Goal: Transaction & Acquisition: Purchase product/service

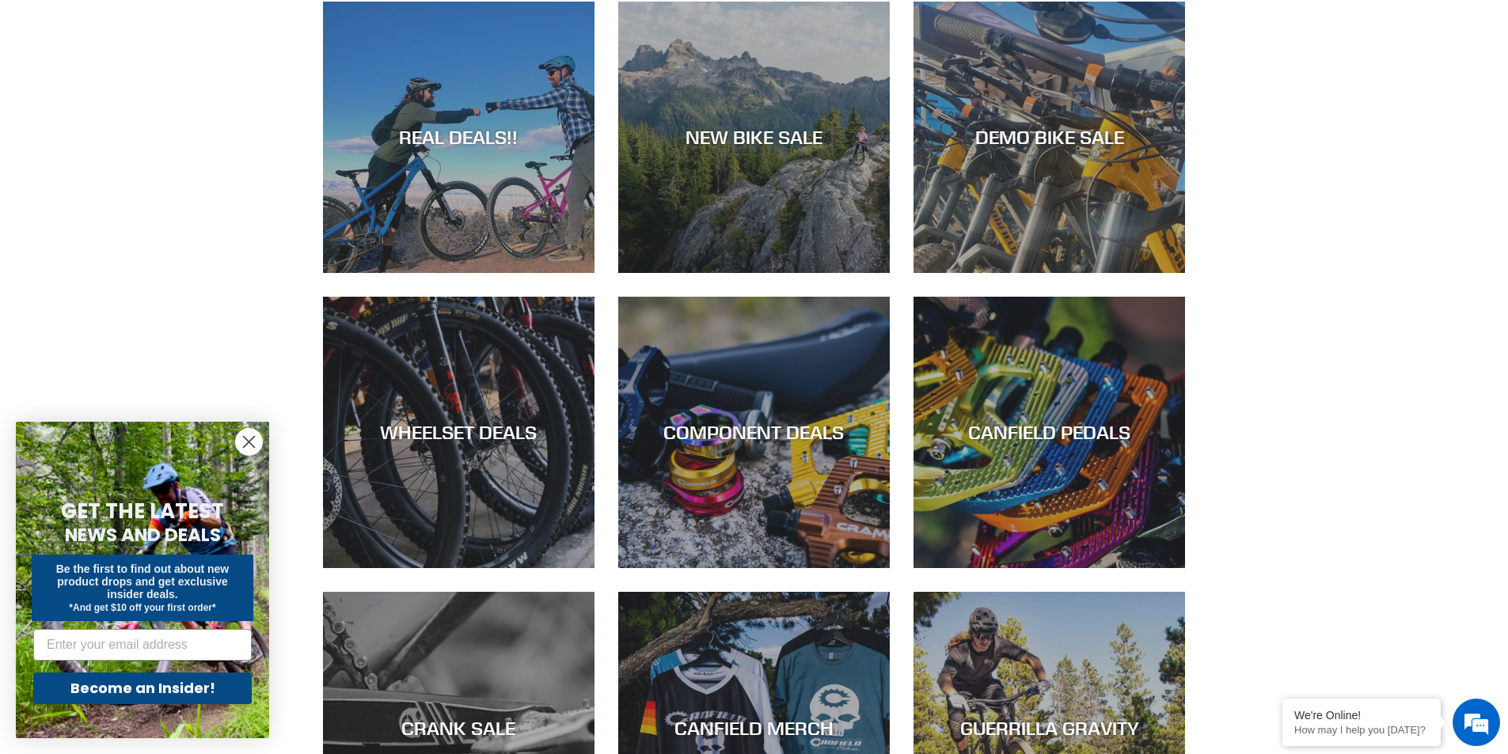
scroll to position [960, 0]
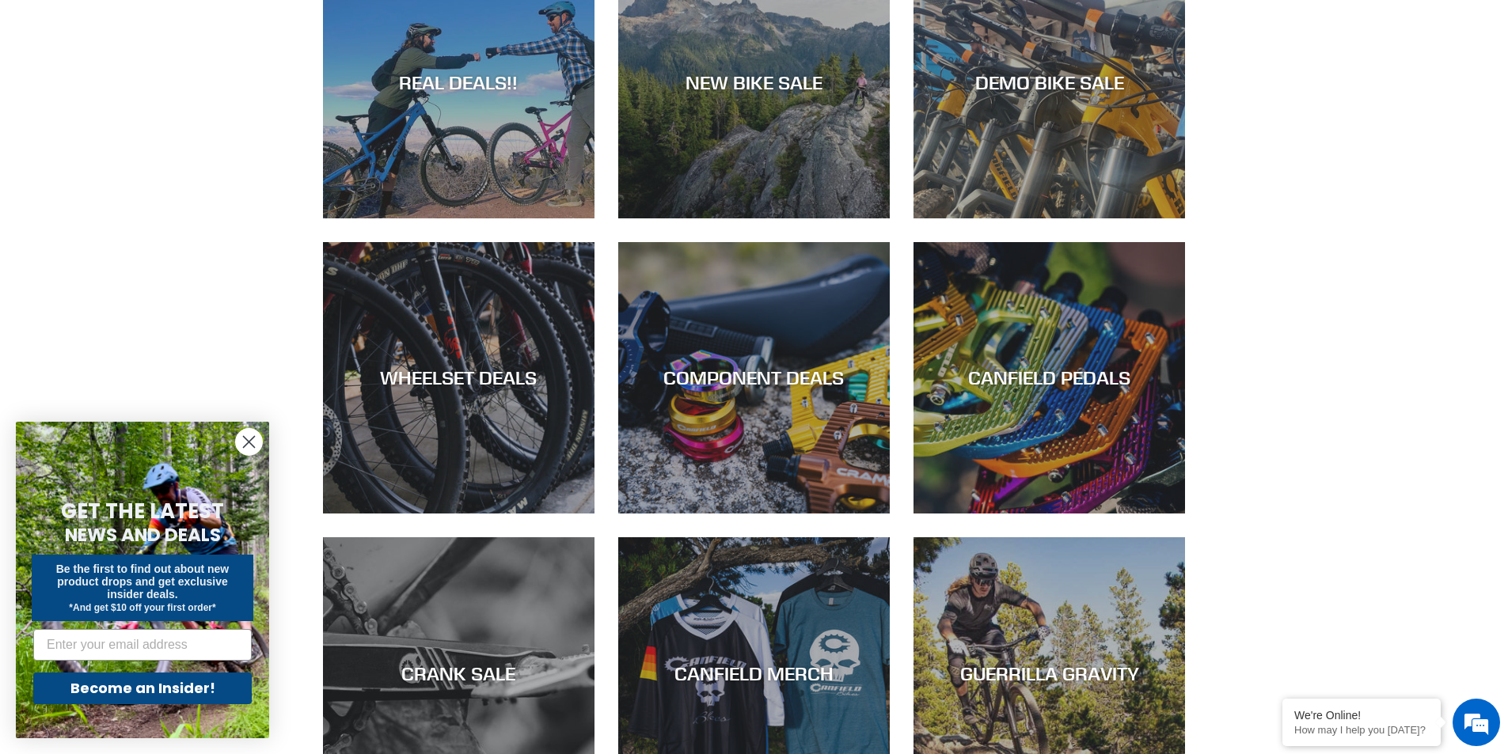
click at [241, 440] on circle "Close dialog" at bounding box center [249, 442] width 26 height 26
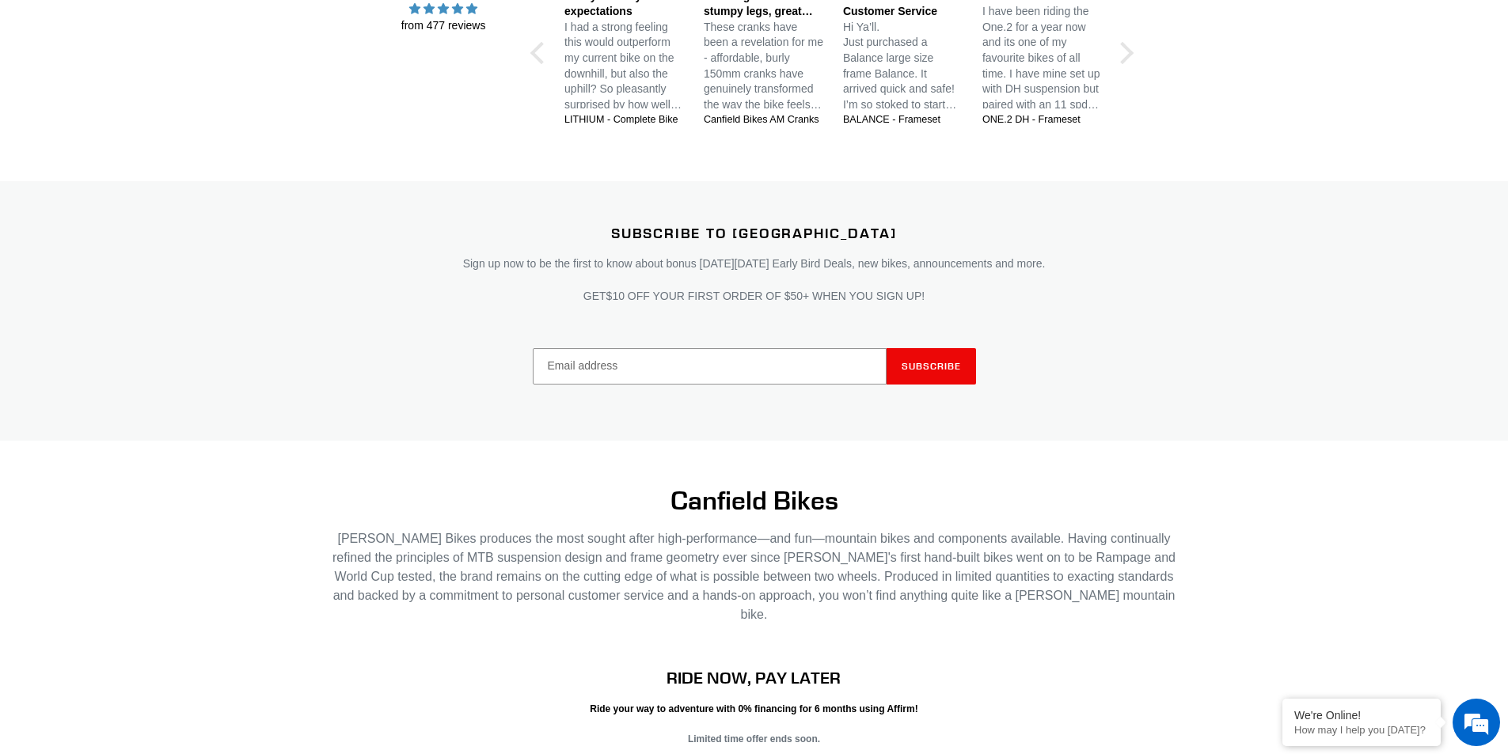
scroll to position [3098, 0]
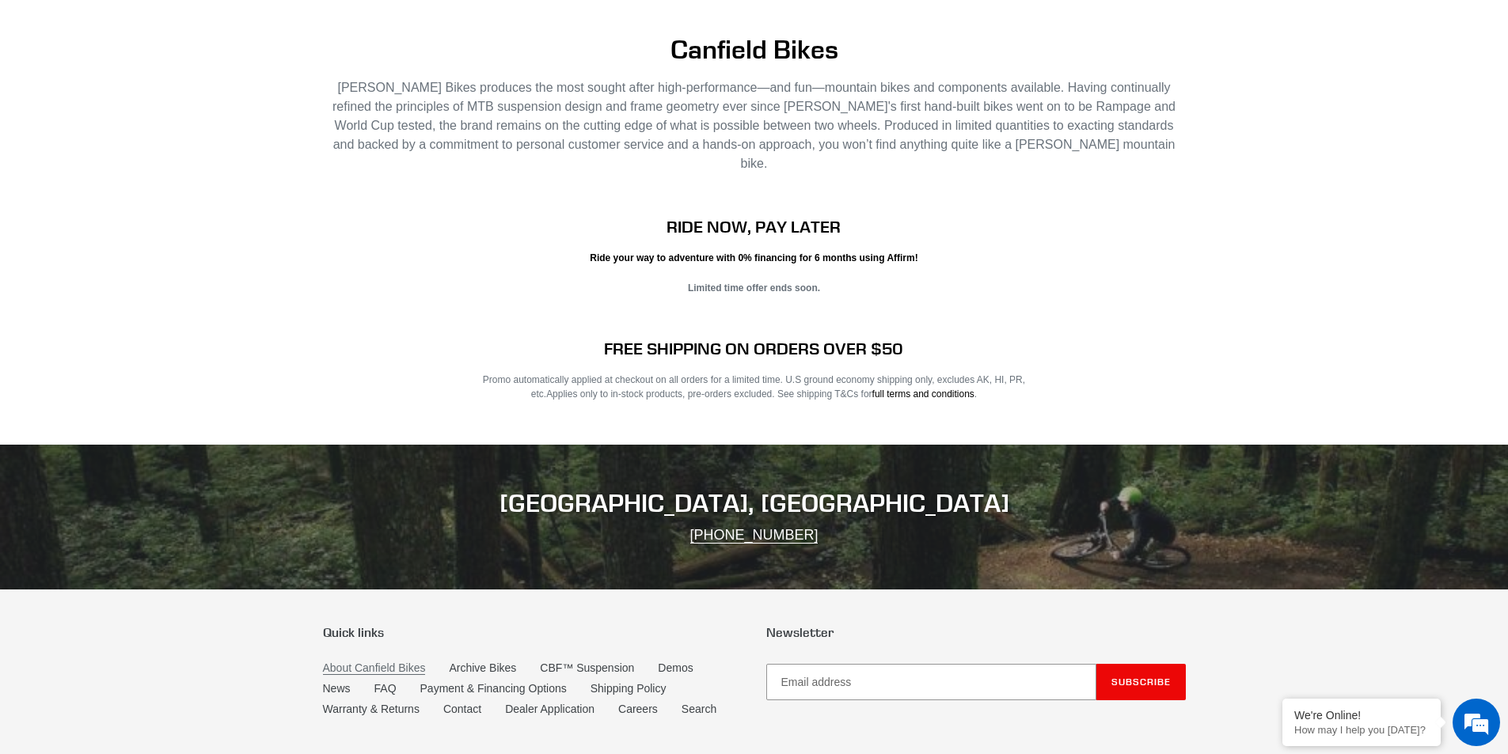
click at [379, 662] on link "About Canfield Bikes" at bounding box center [374, 668] width 103 height 13
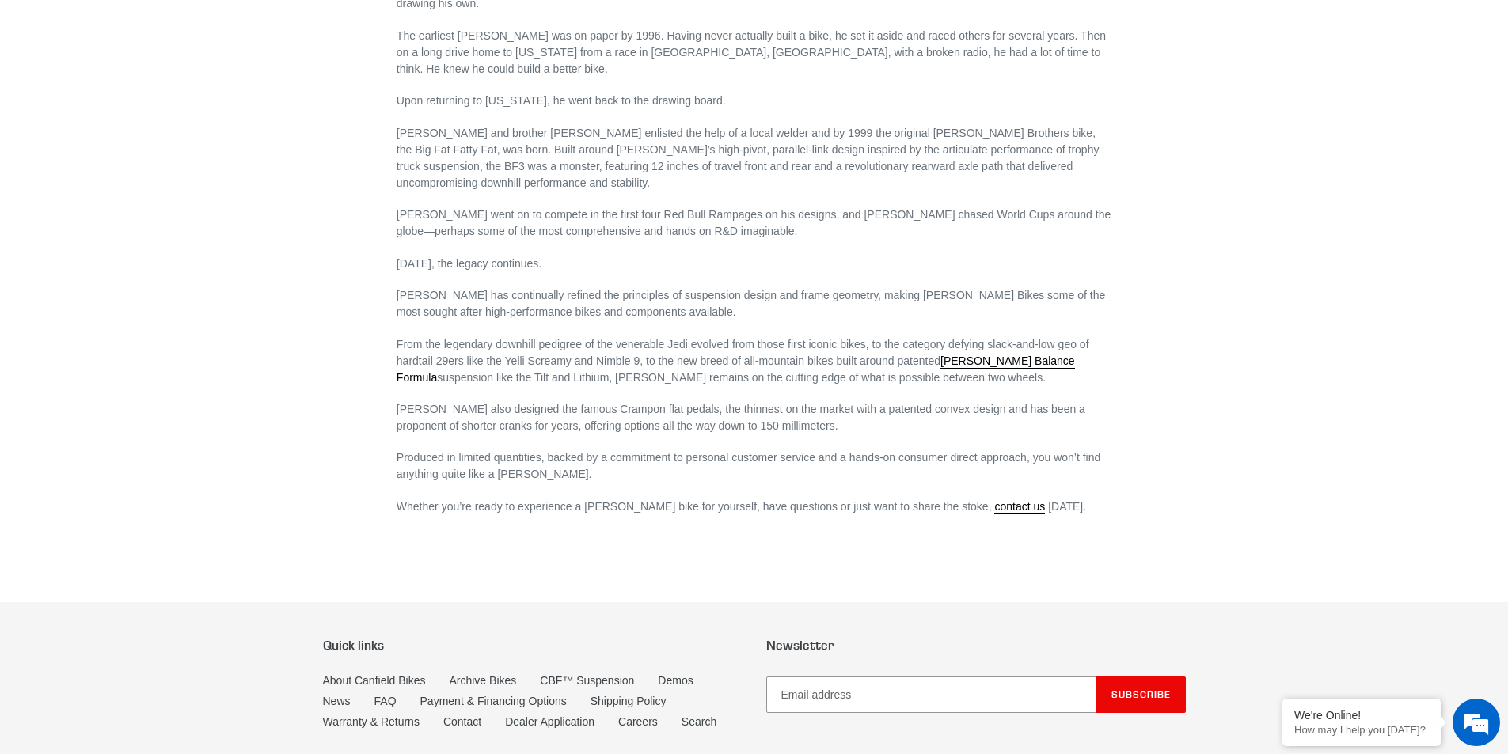
scroll to position [871, 0]
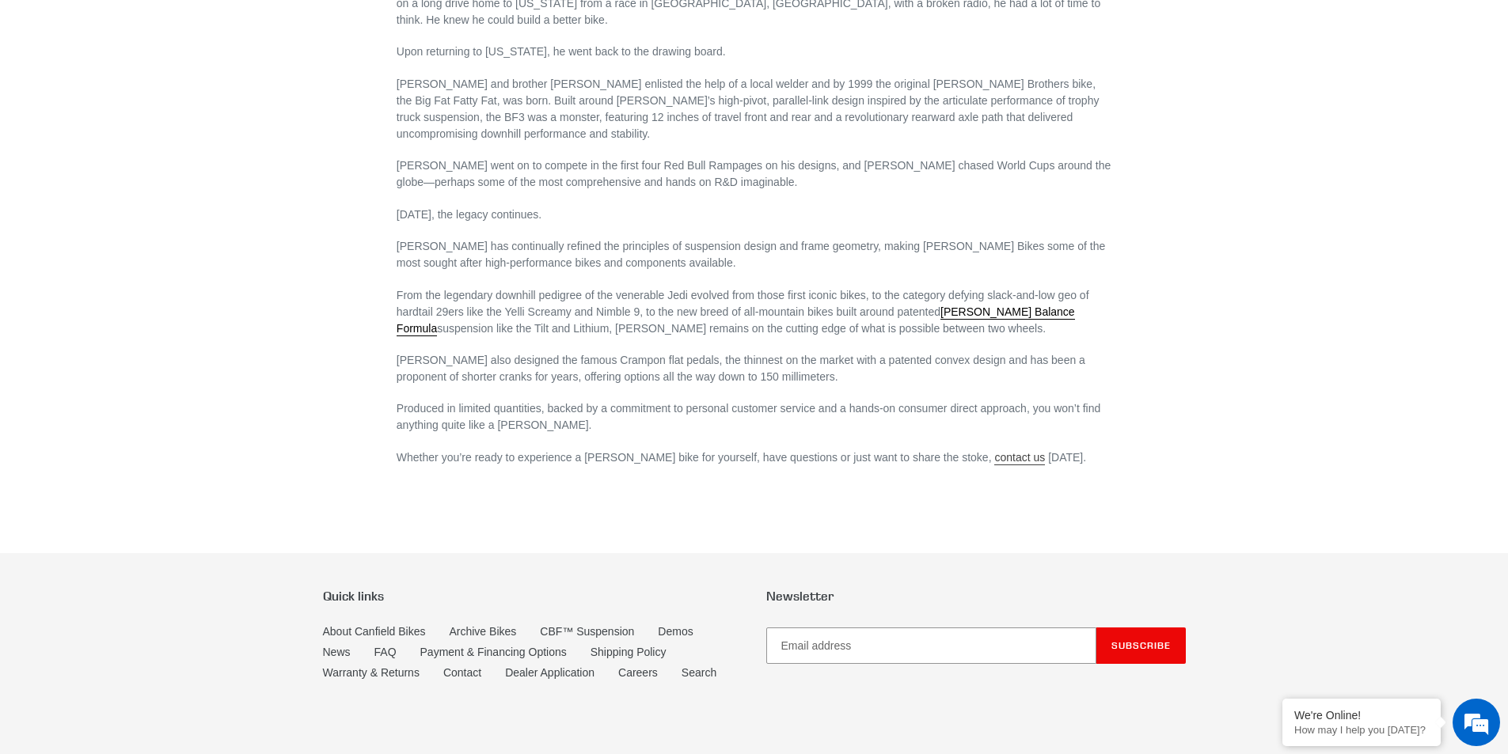
click at [994, 451] on link "contact us" at bounding box center [1019, 458] width 51 height 14
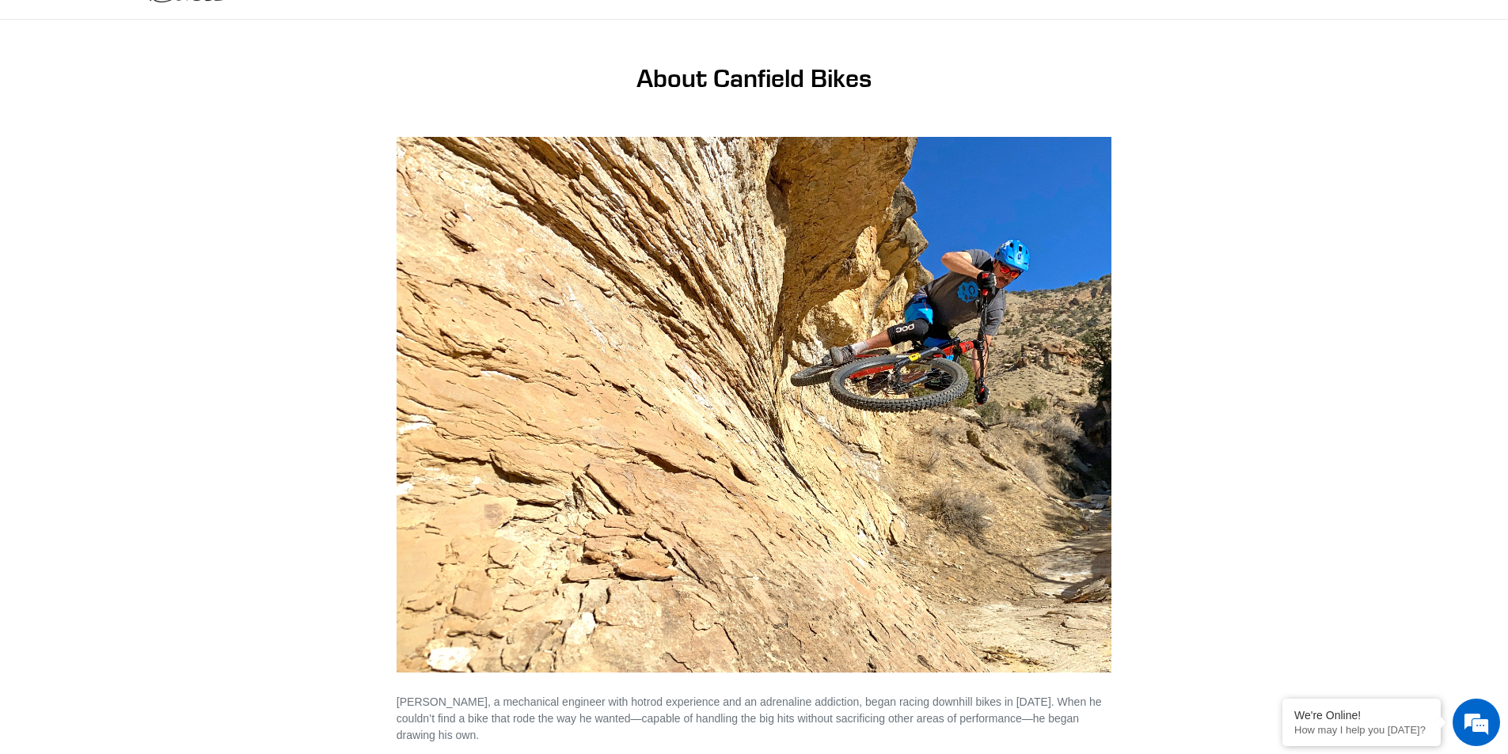
scroll to position [0, 0]
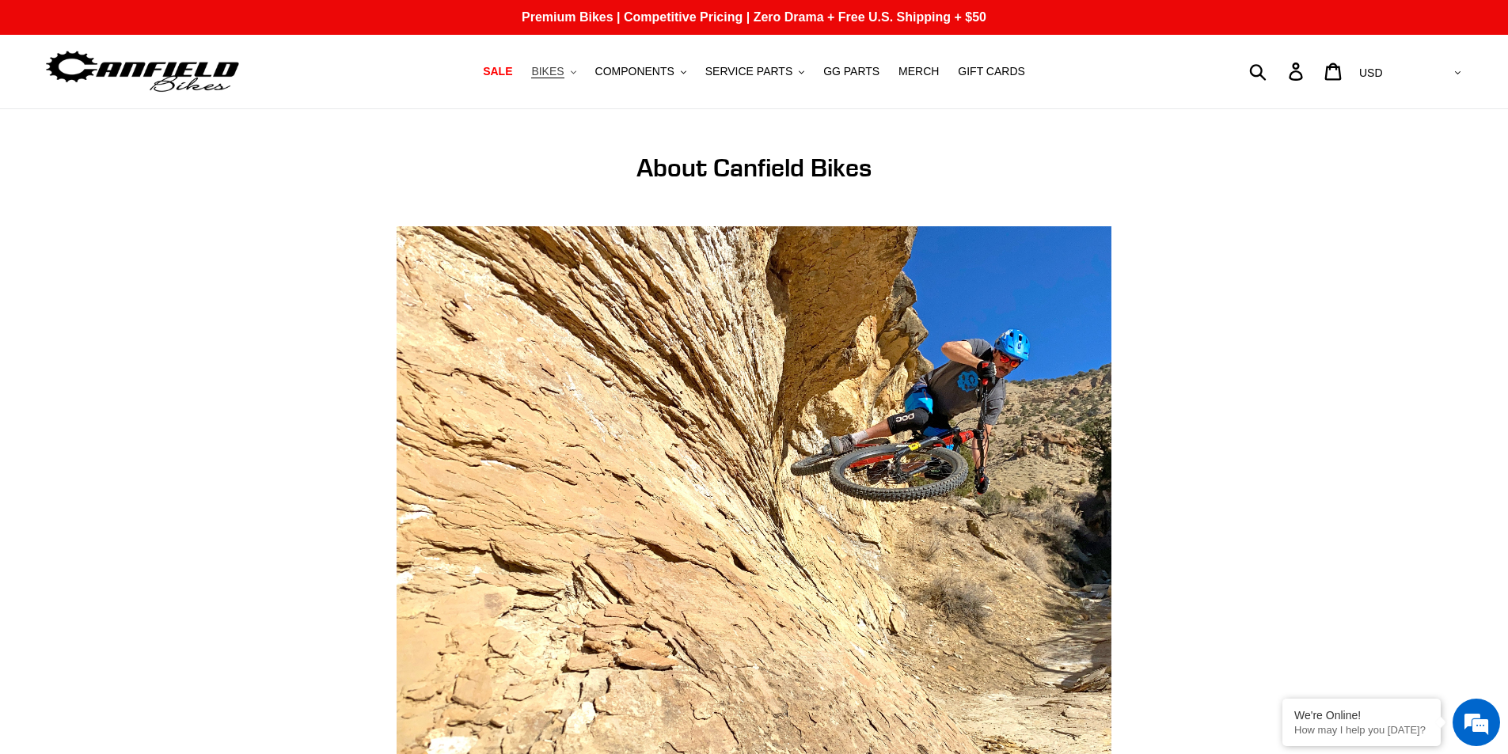
click at [564, 74] on span "BIKES" at bounding box center [547, 71] width 32 height 13
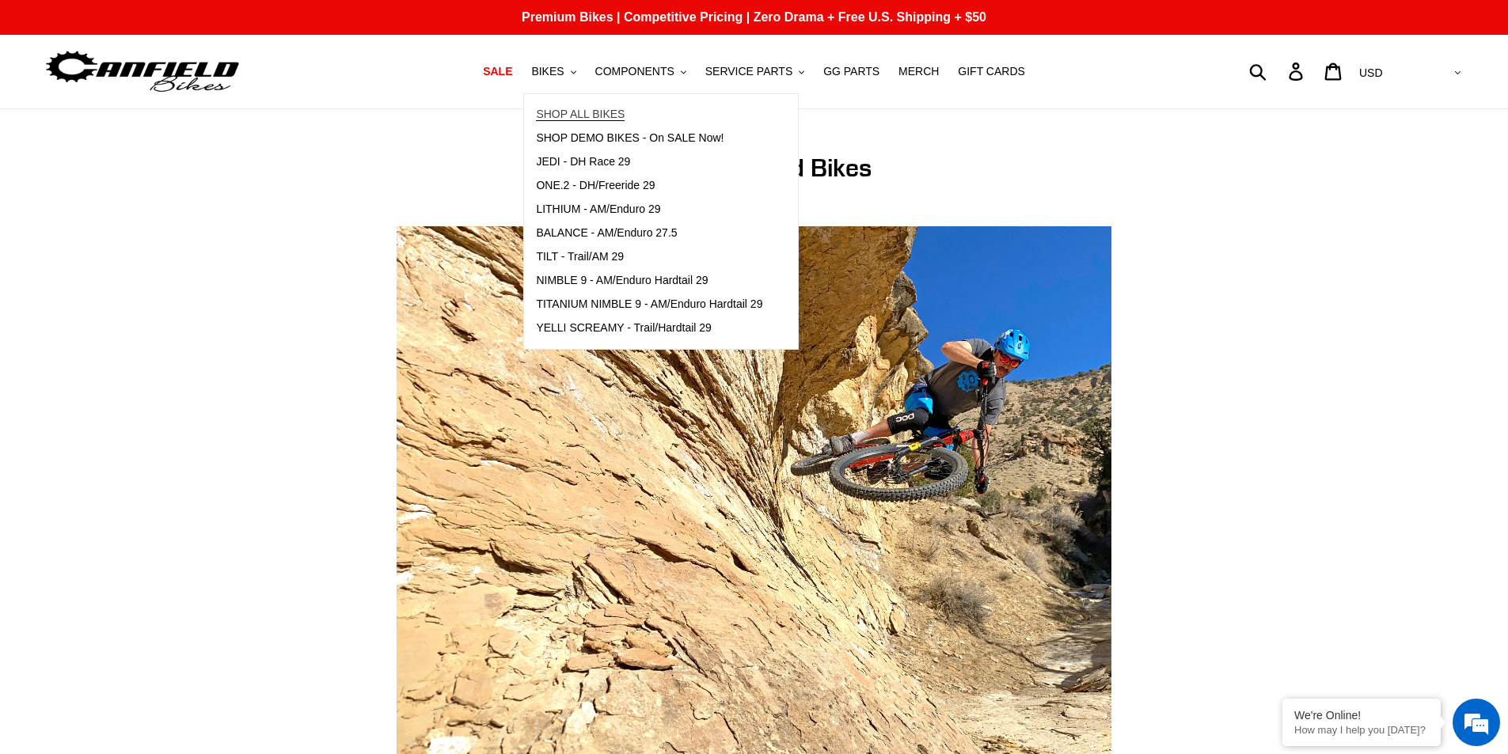
click at [584, 117] on span "SHOP ALL BIKES" at bounding box center [580, 114] width 89 height 13
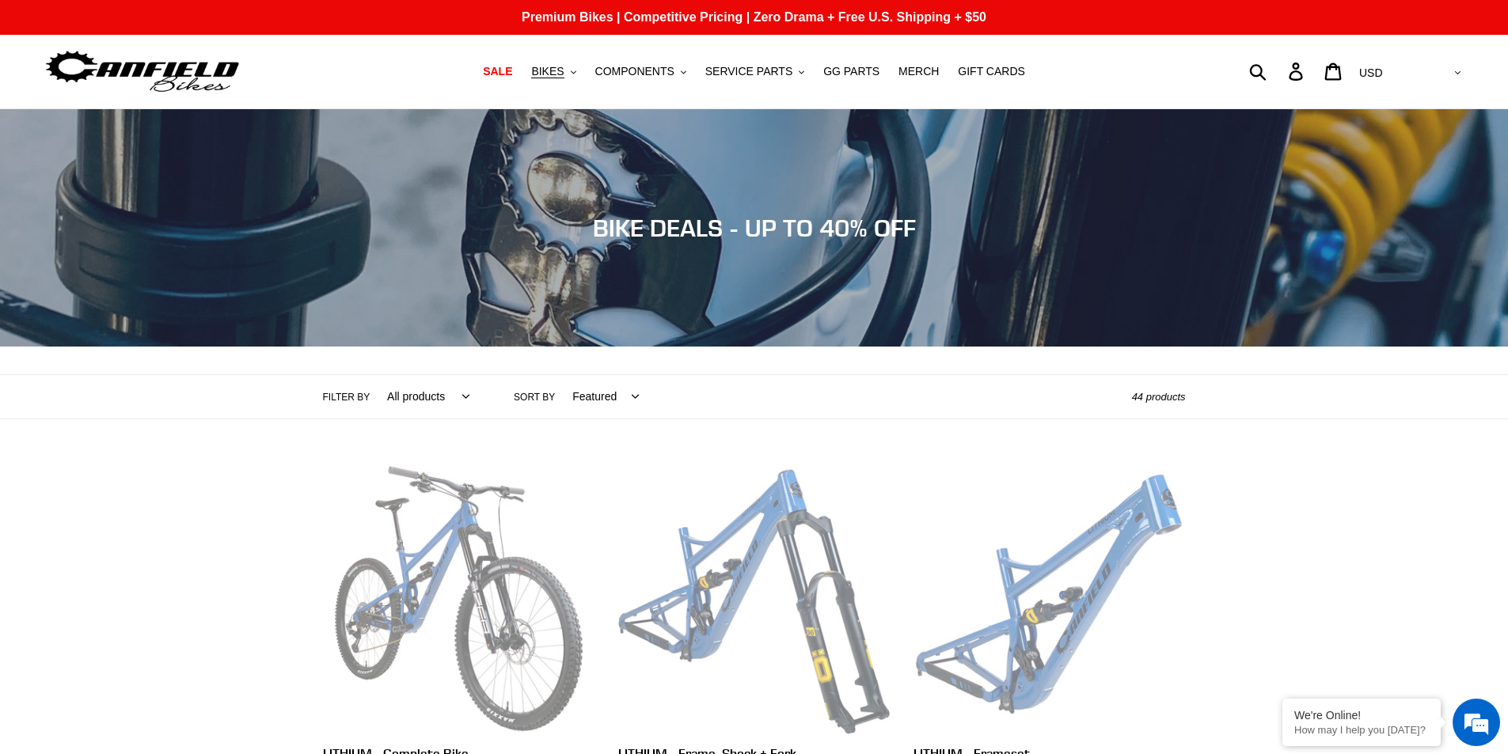
click at [578, 401] on select "Featured Best selling Alphabetically, A-Z Alphabetically, Z-A Price, low to hig…" at bounding box center [601, 397] width 87 height 44
click at [417, 401] on select "All products 275 29er balance BFCM23 BFCM24 CBF DEMO BIKE Downhill Enduro Full …" at bounding box center [424, 397] width 103 height 44
click at [561, 406] on select "Featured Best selling Alphabetically, A-Z Alphabetically, Z-A Price, low to hig…" at bounding box center [601, 397] width 87 height 44
click at [424, 401] on select "All products 275 29er balance BFCM23 BFCM24 CBF DEMO BIKE Downhill Enduro Full …" at bounding box center [424, 397] width 103 height 44
select select "/collections/bikes/29er"
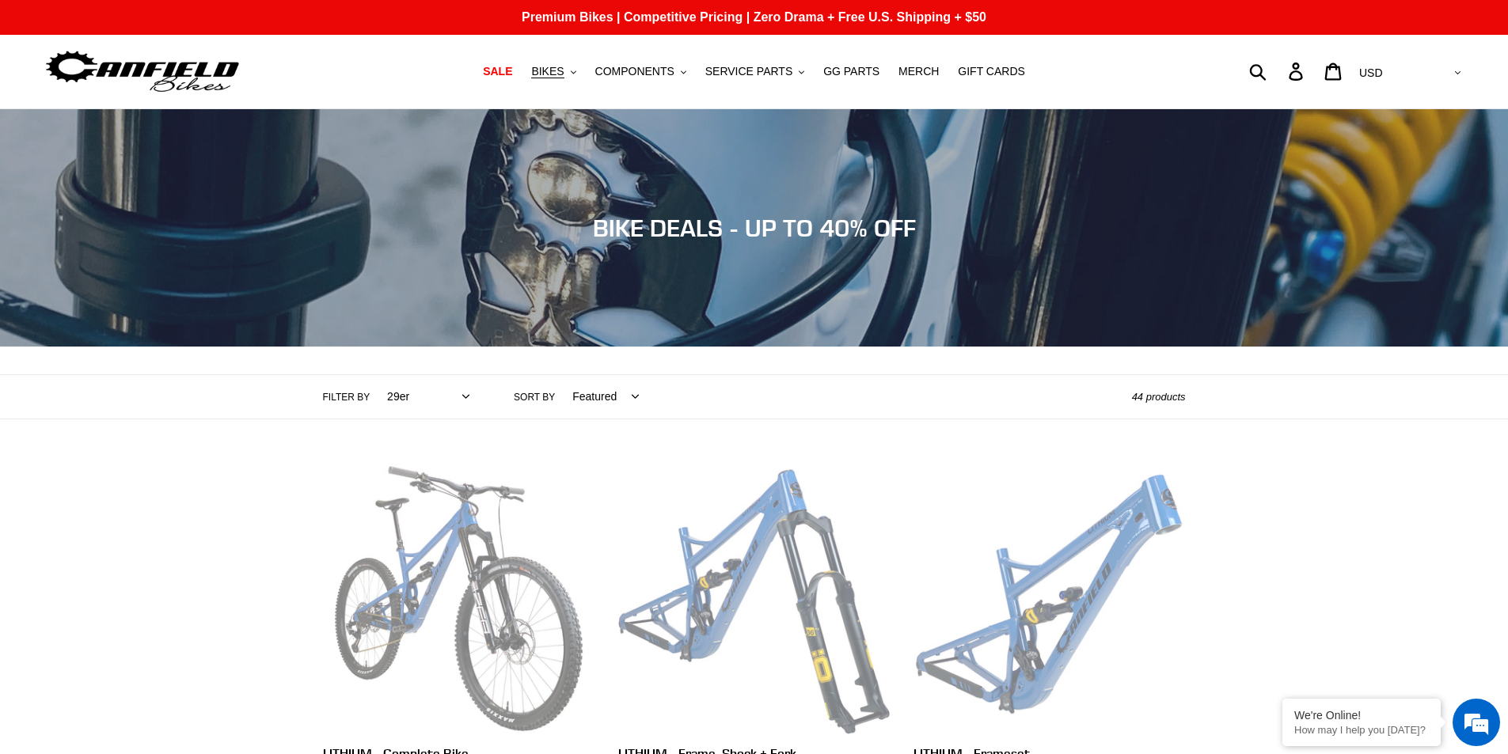
click at [373, 375] on select "All products 275 29er balance BFCM23 BFCM24 CBF DEMO BIKE Downhill Enduro Full …" at bounding box center [424, 397] width 103 height 44
click at [564, 71] on span "BIKES" at bounding box center [547, 71] width 32 height 13
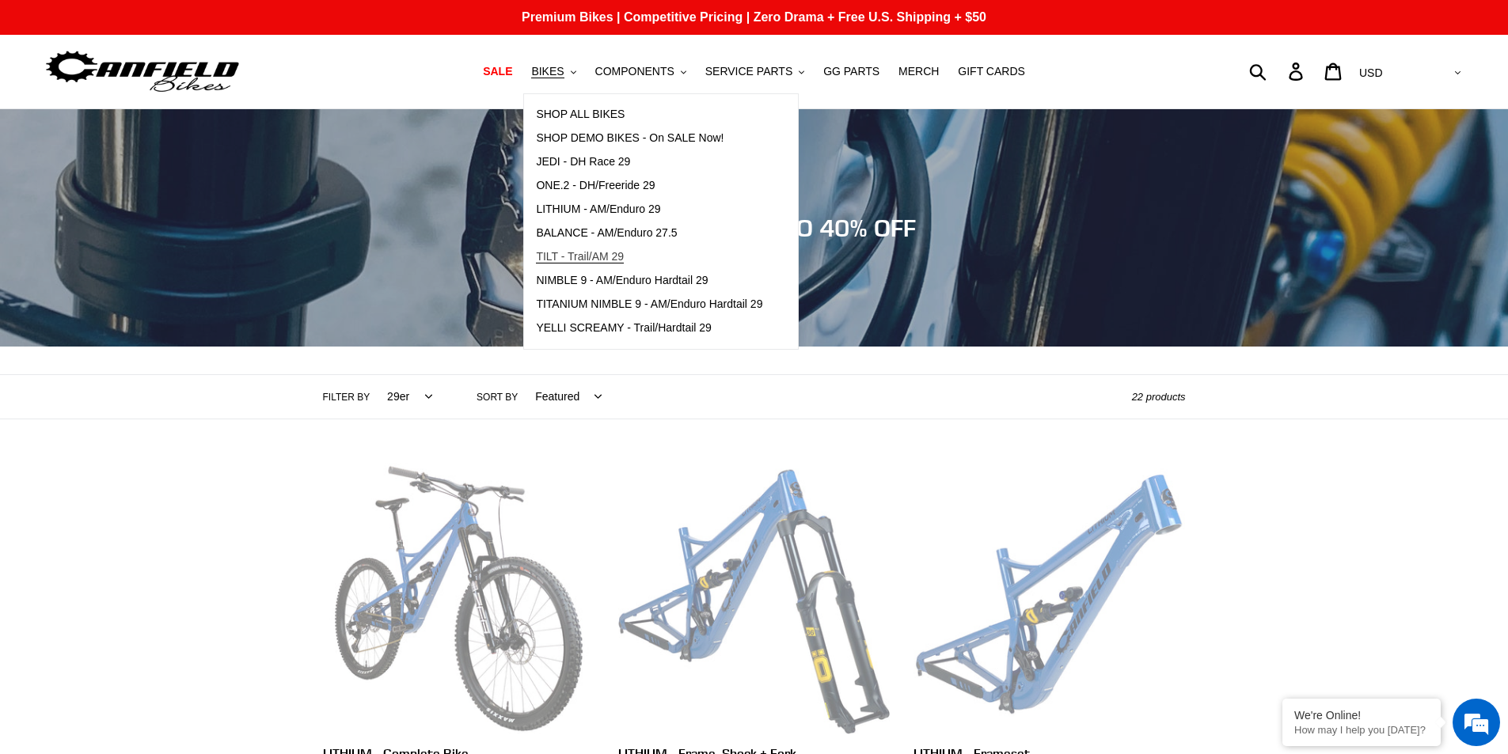
click at [608, 256] on span "TILT - Trail/AM 29" at bounding box center [580, 256] width 88 height 13
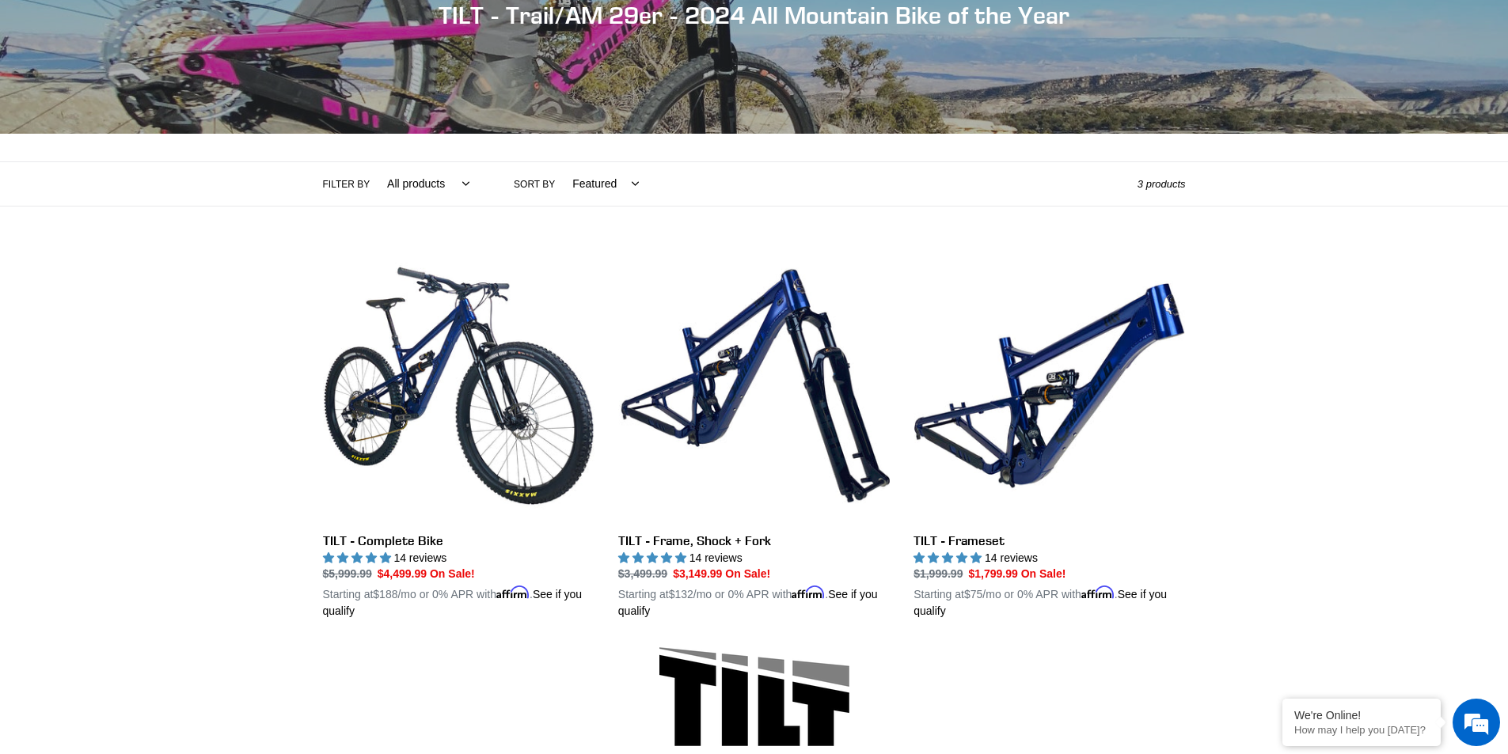
scroll to position [237, 0]
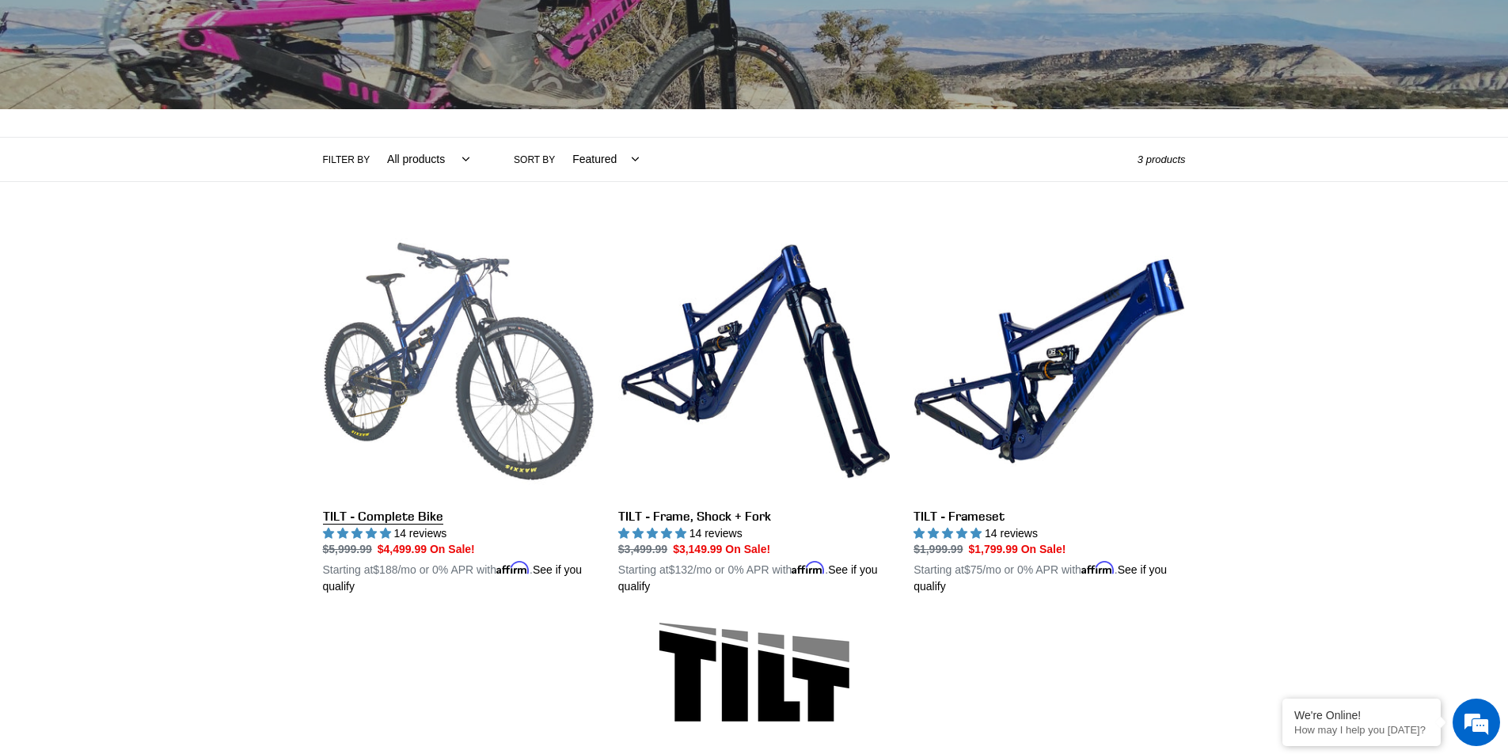
click at [401, 518] on link "TILT - Complete Bike" at bounding box center [459, 411] width 272 height 370
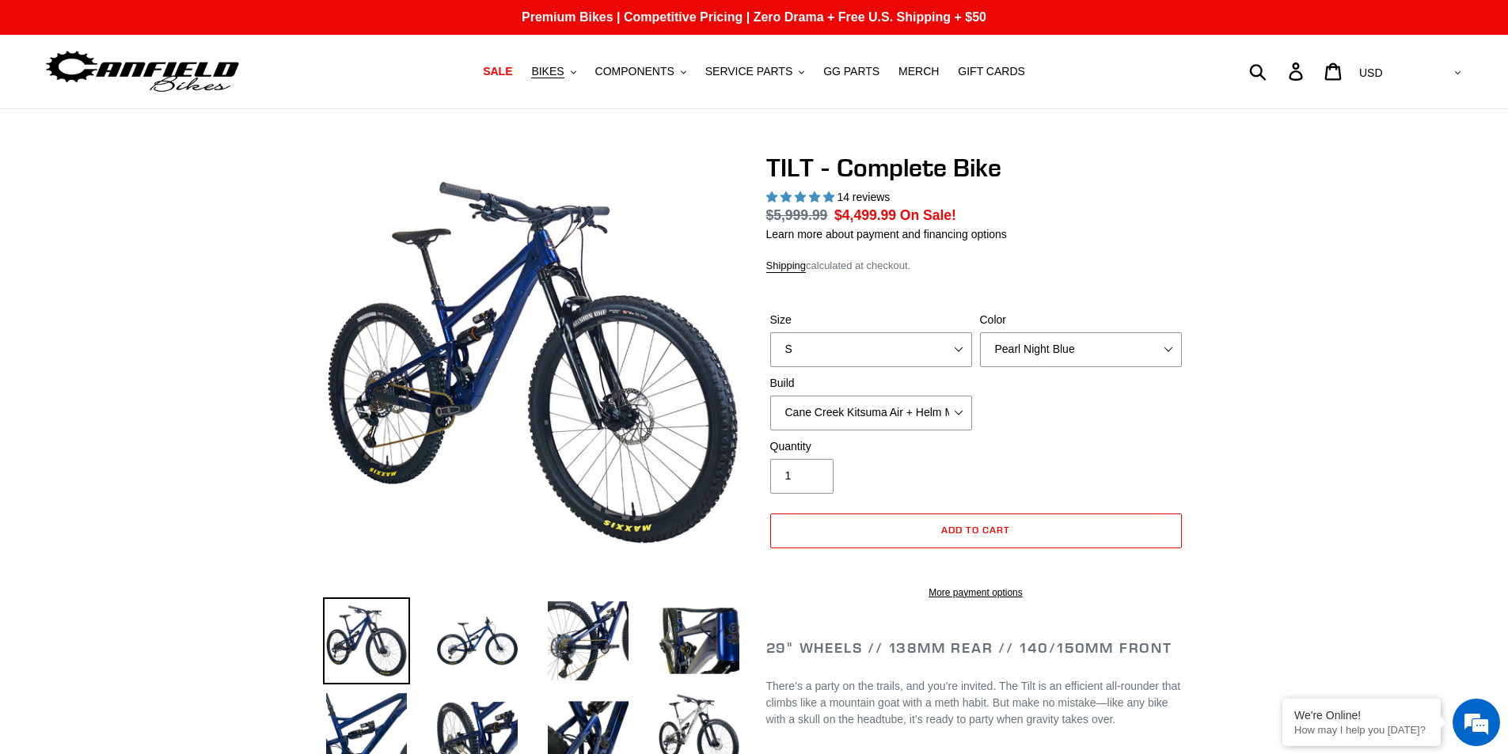
select select "highest-rating"
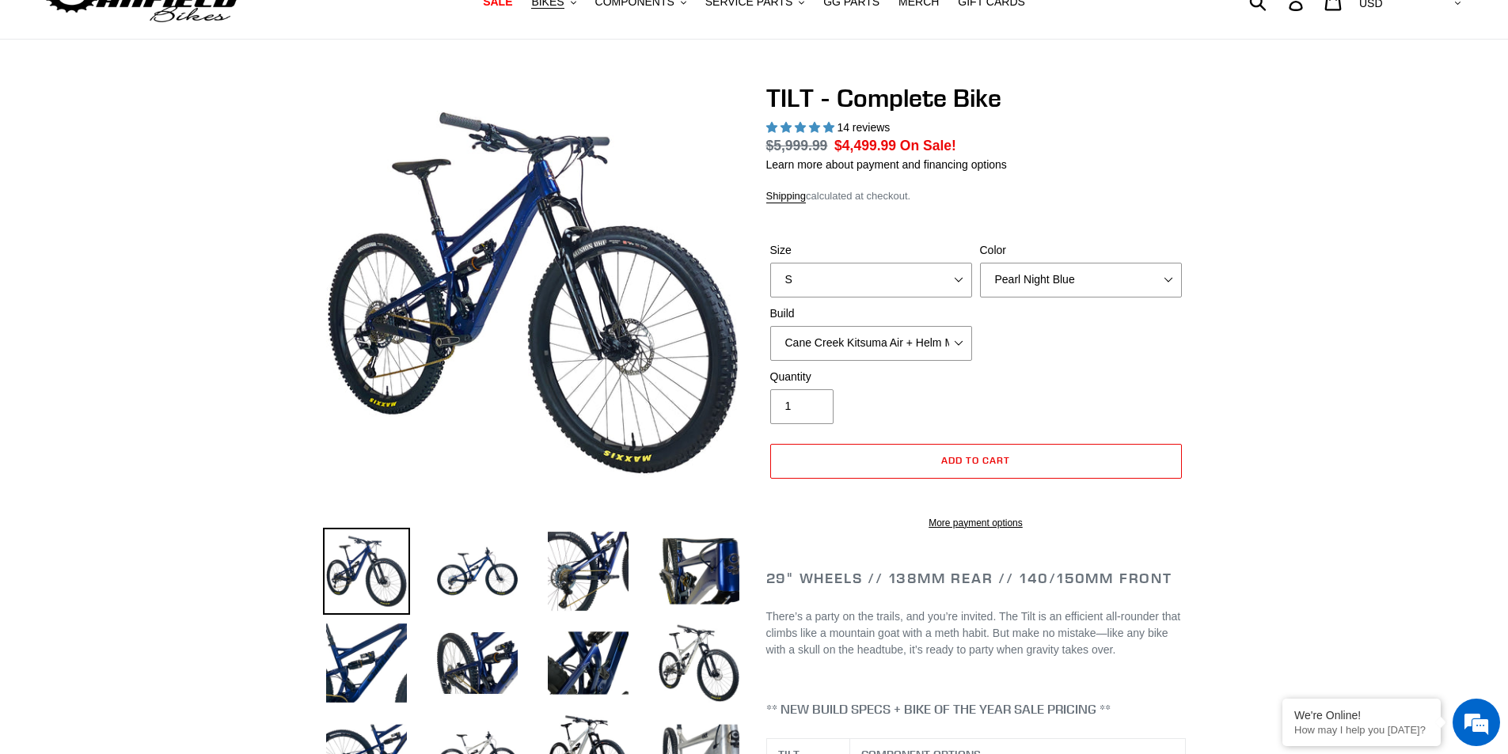
scroll to position [158, 0]
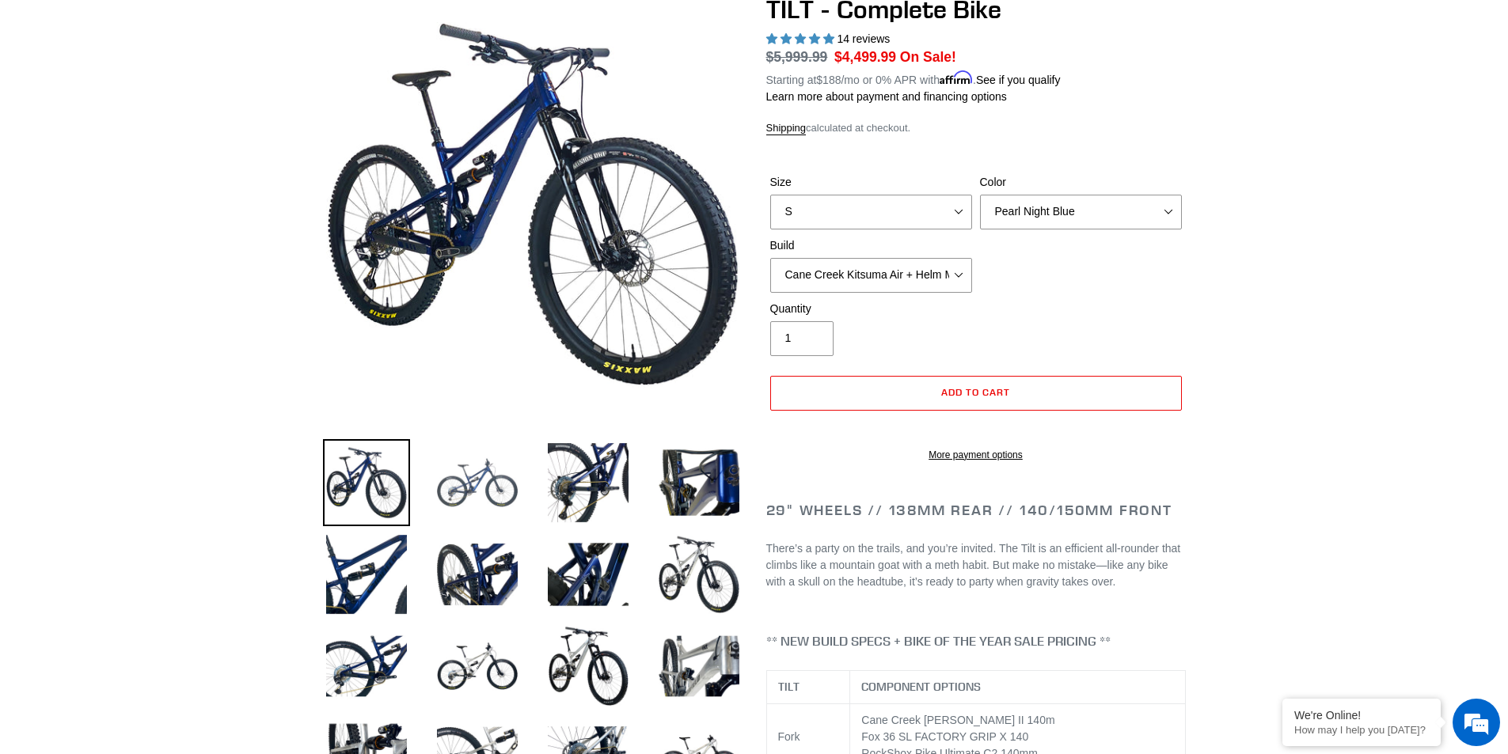
click at [473, 475] on img at bounding box center [477, 482] width 87 height 87
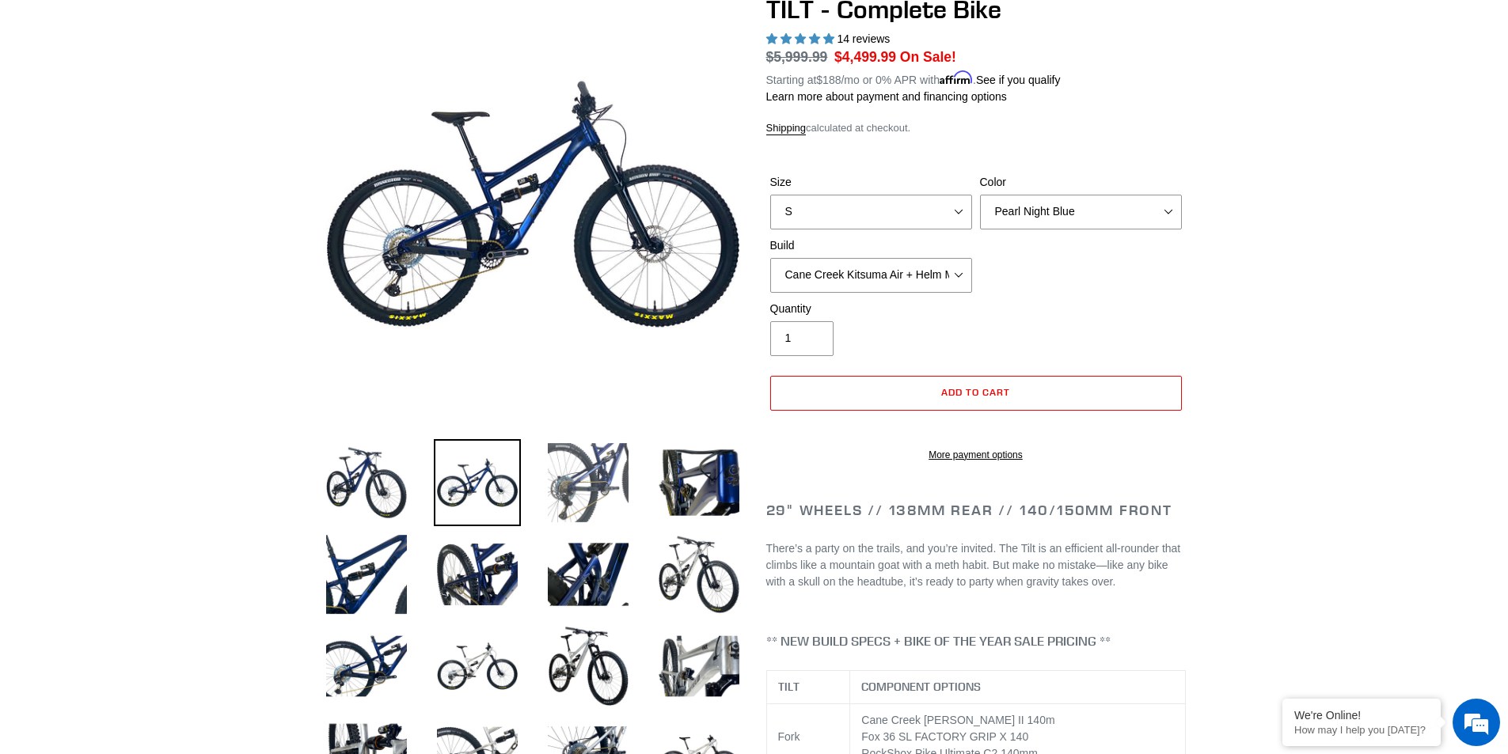
click at [545, 476] on img at bounding box center [588, 482] width 87 height 87
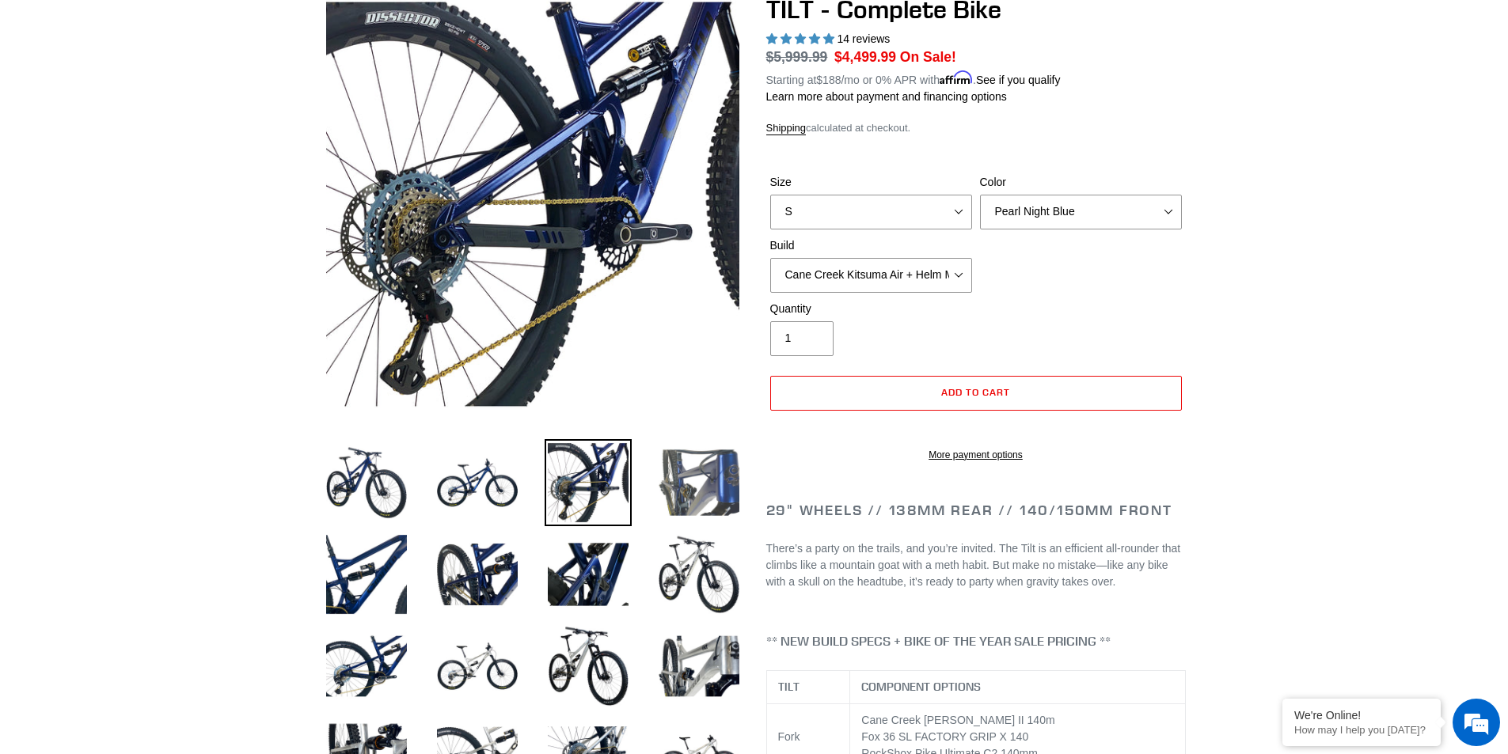
click at [661, 481] on img at bounding box center [698, 482] width 87 height 87
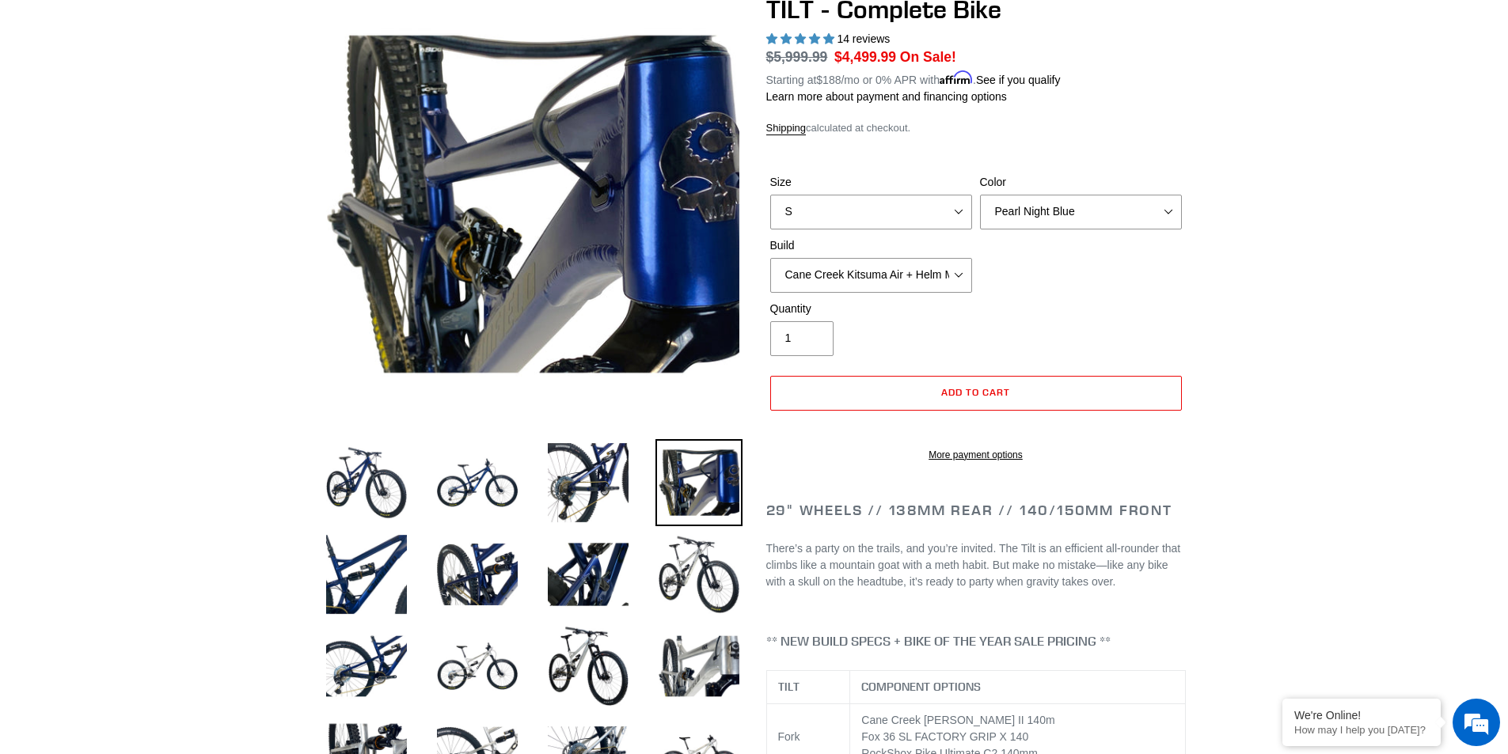
scroll to position [0, 0]
click at [694, 570] on img at bounding box center [698, 574] width 87 height 87
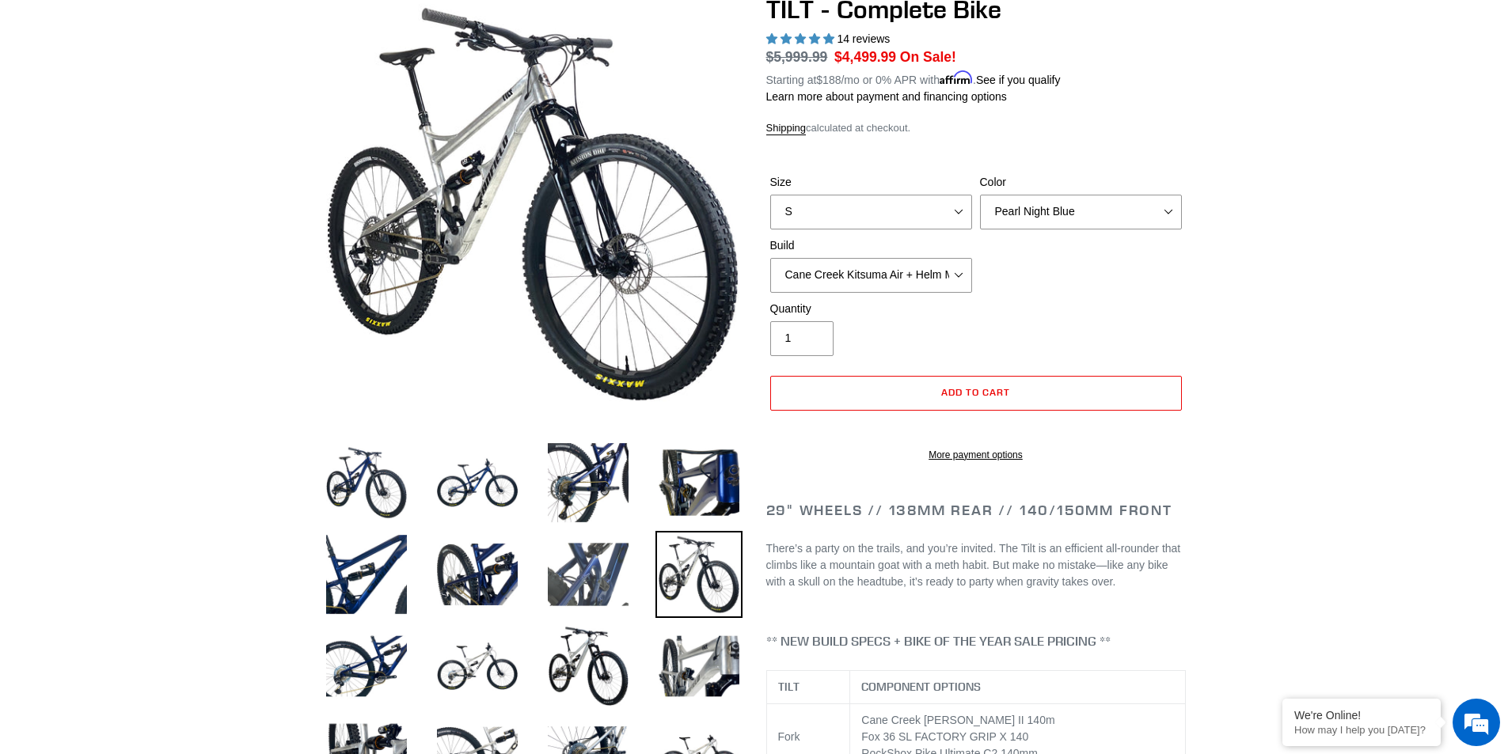
click at [560, 577] on img at bounding box center [588, 574] width 87 height 87
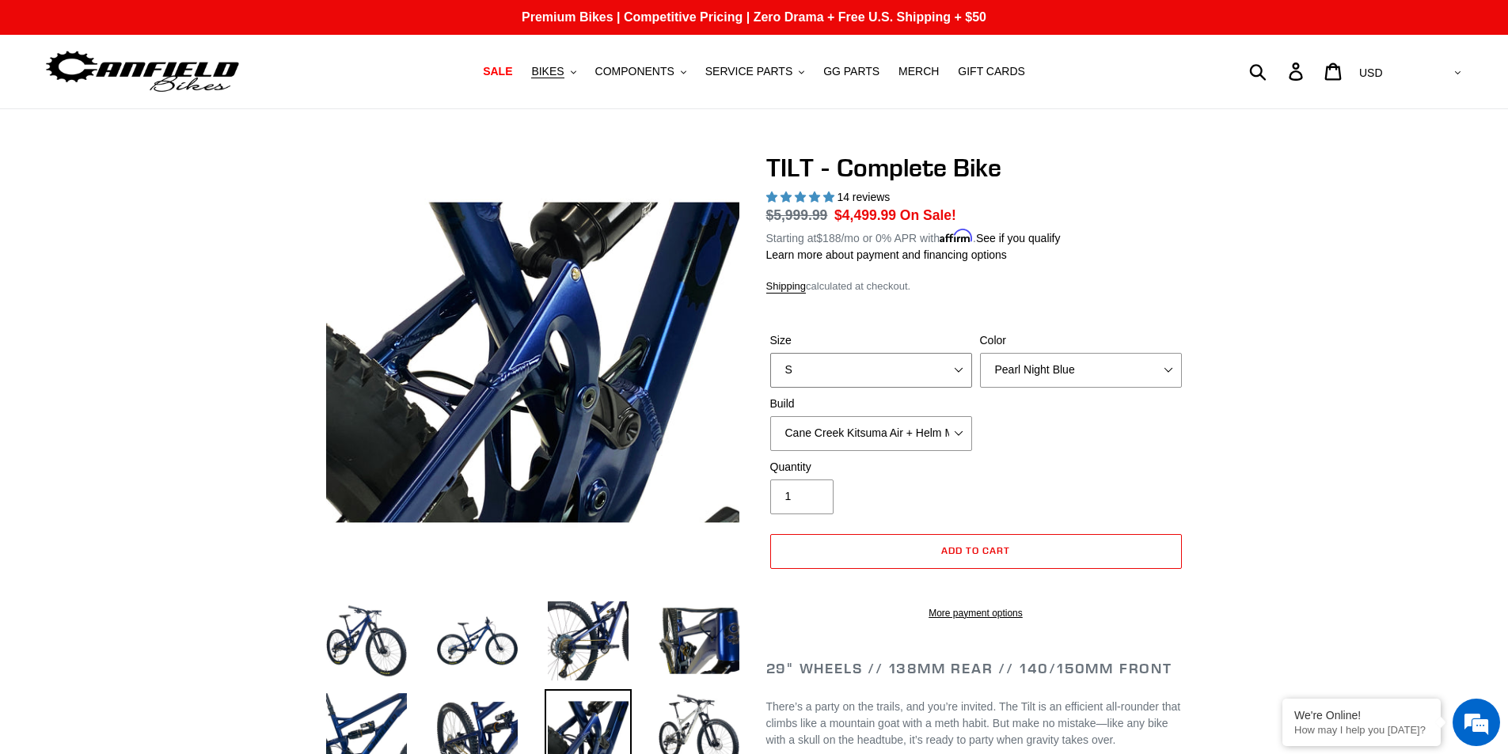
click at [962, 367] on select "S M L" at bounding box center [871, 370] width 202 height 35
select select "M"
click at [770, 353] on select "S M L" at bounding box center [871, 370] width 202 height 35
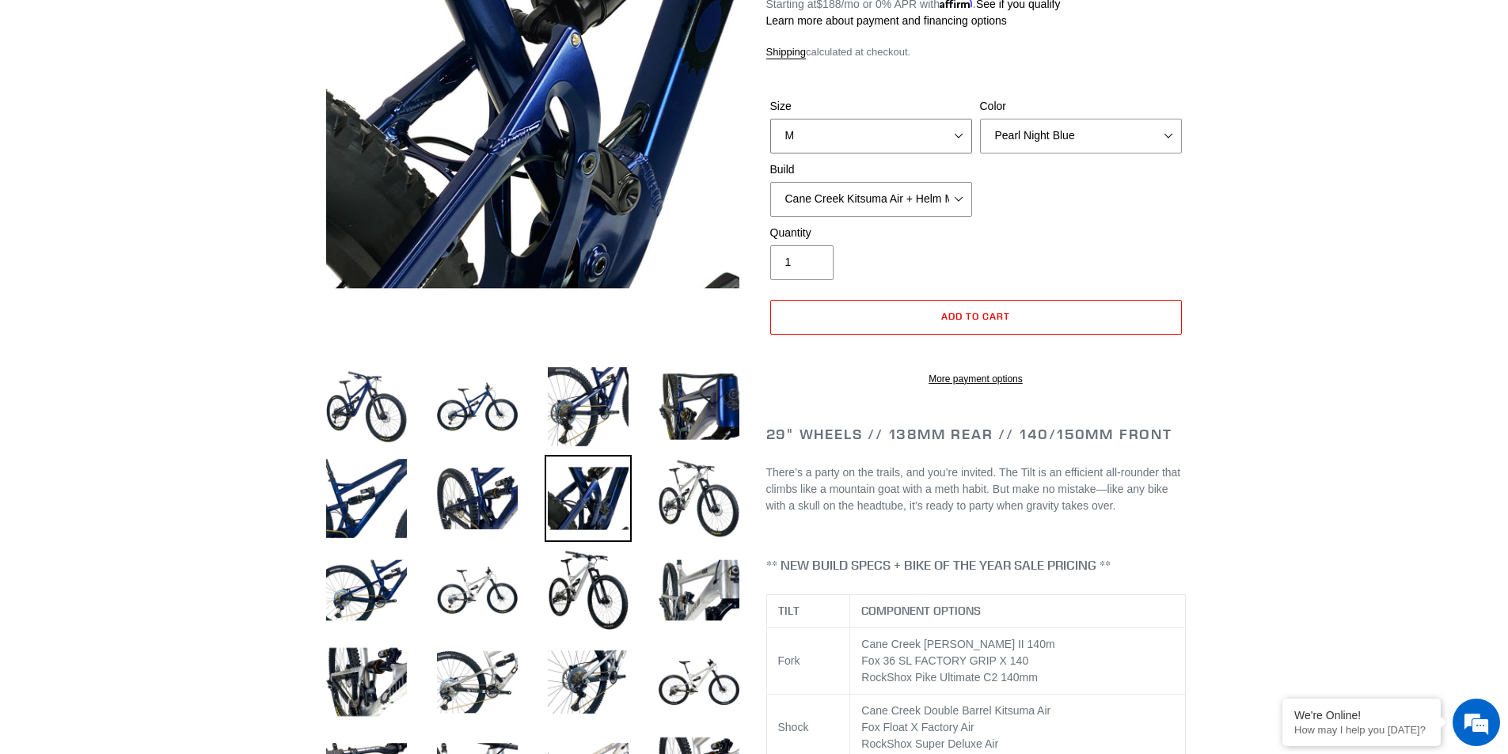
scroll to position [237, 0]
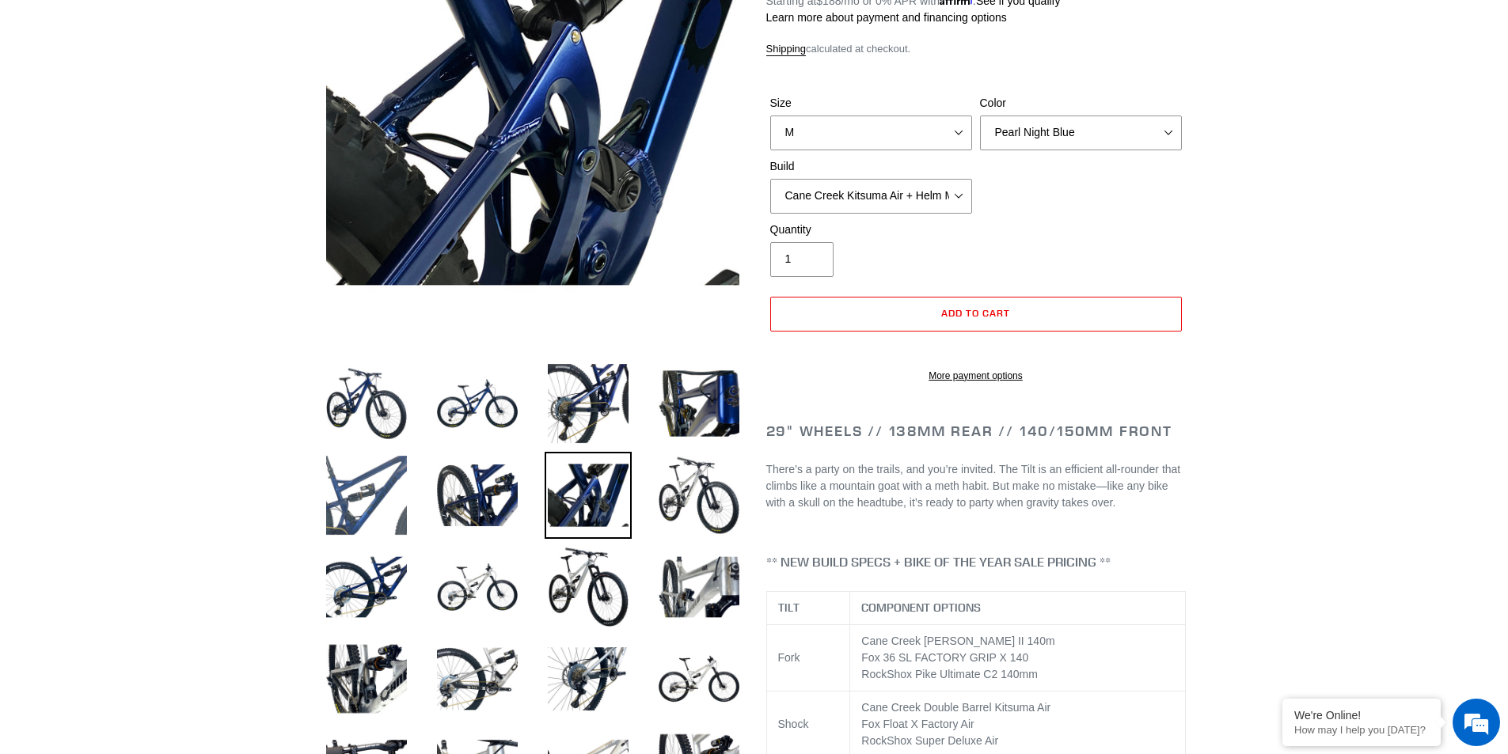
click at [362, 492] on img at bounding box center [366, 495] width 87 height 87
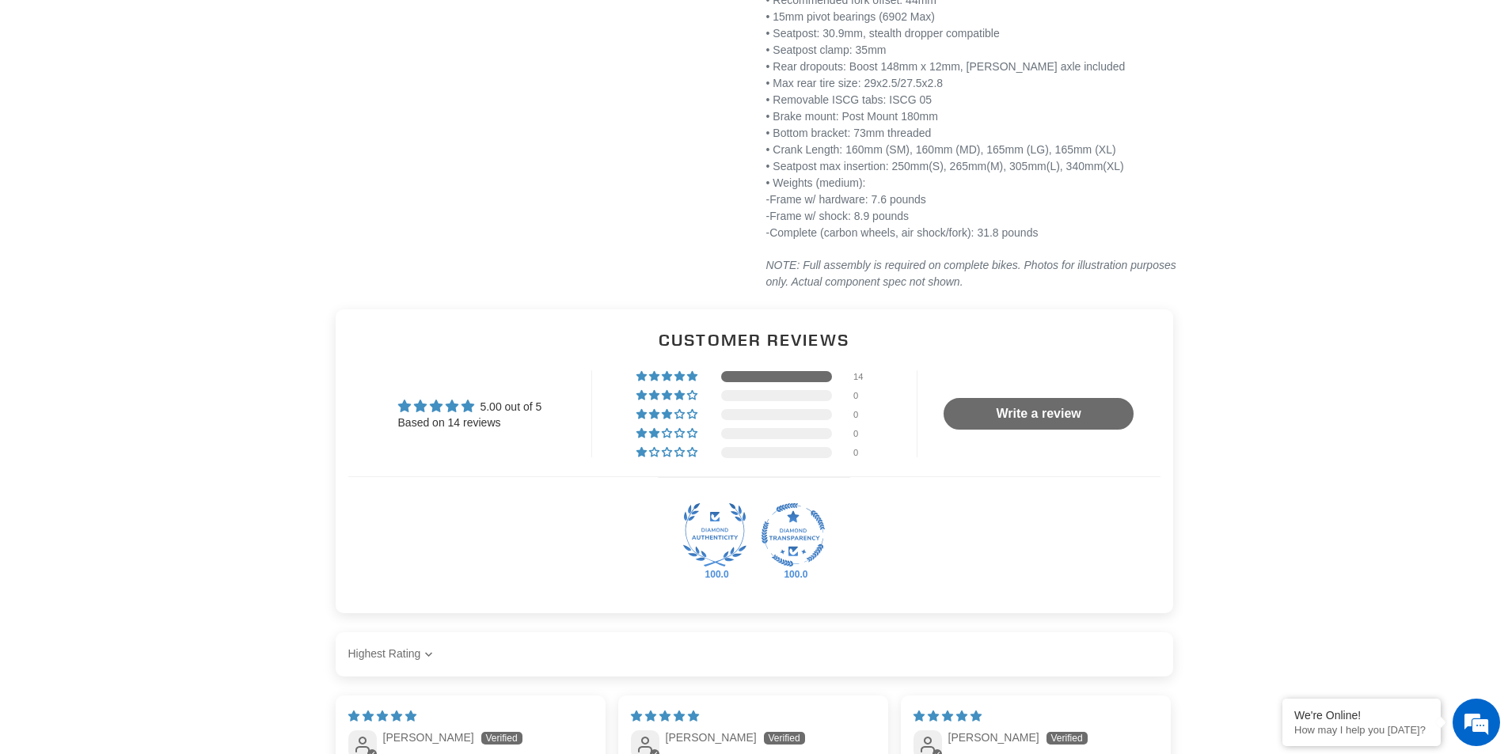
scroll to position [2850, 0]
